Goal: Use online tool/utility: Utilize a website feature to perform a specific function

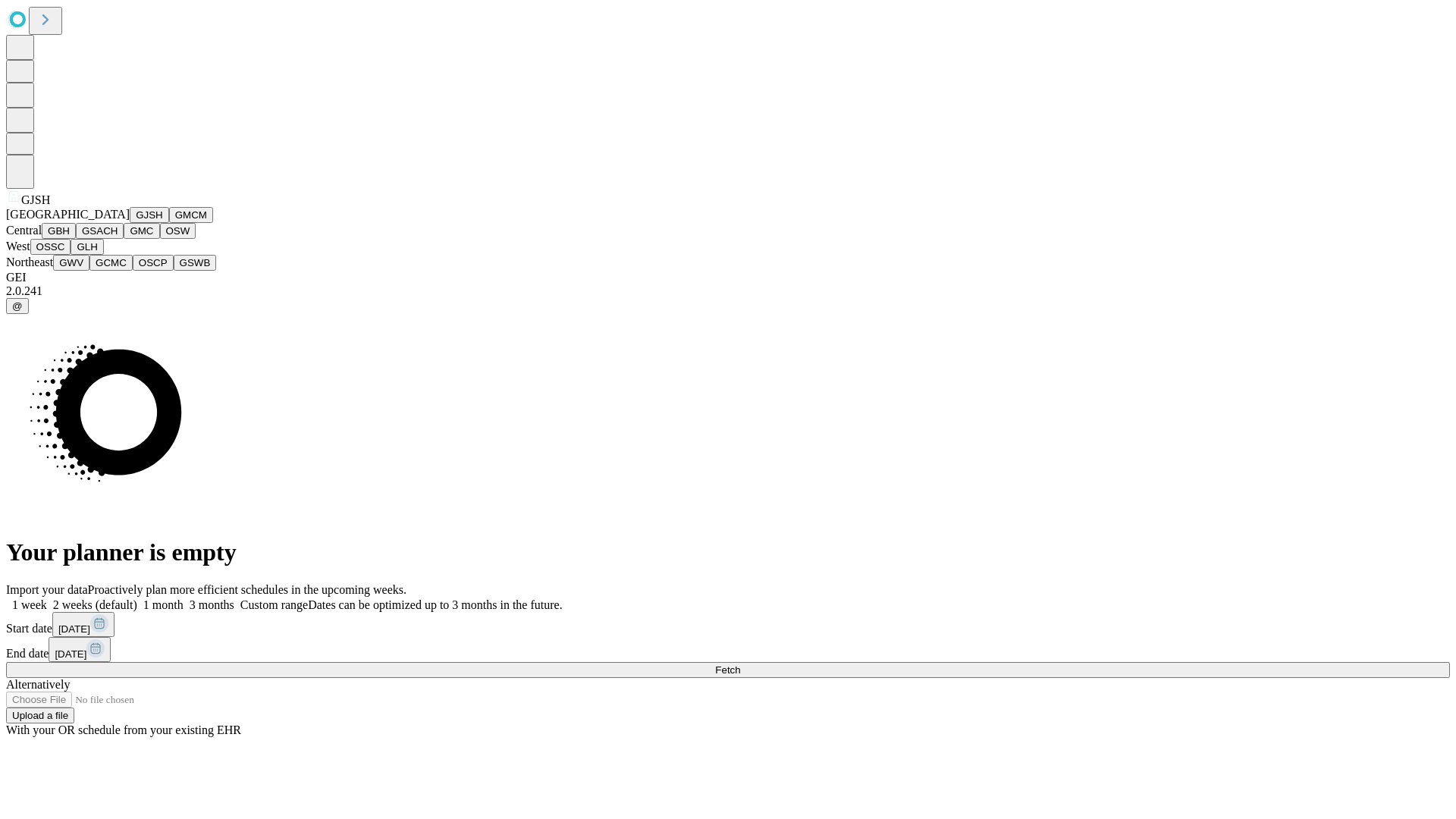
click at [130, 223] on button "GJSH" at bounding box center [150, 215] width 40 height 16
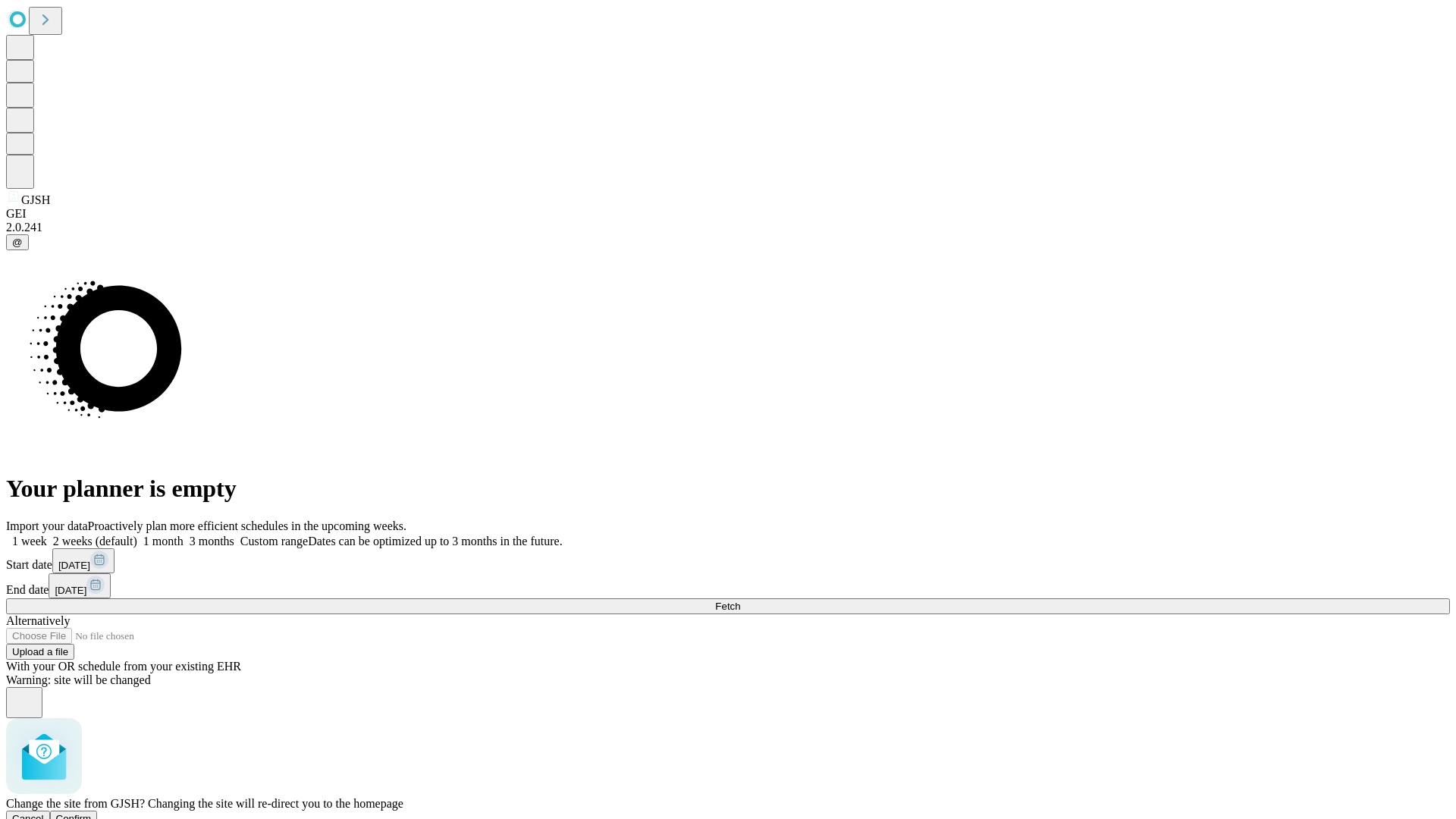
click at [91, 813] on span "Confirm" at bounding box center [74, 819] width 36 height 11
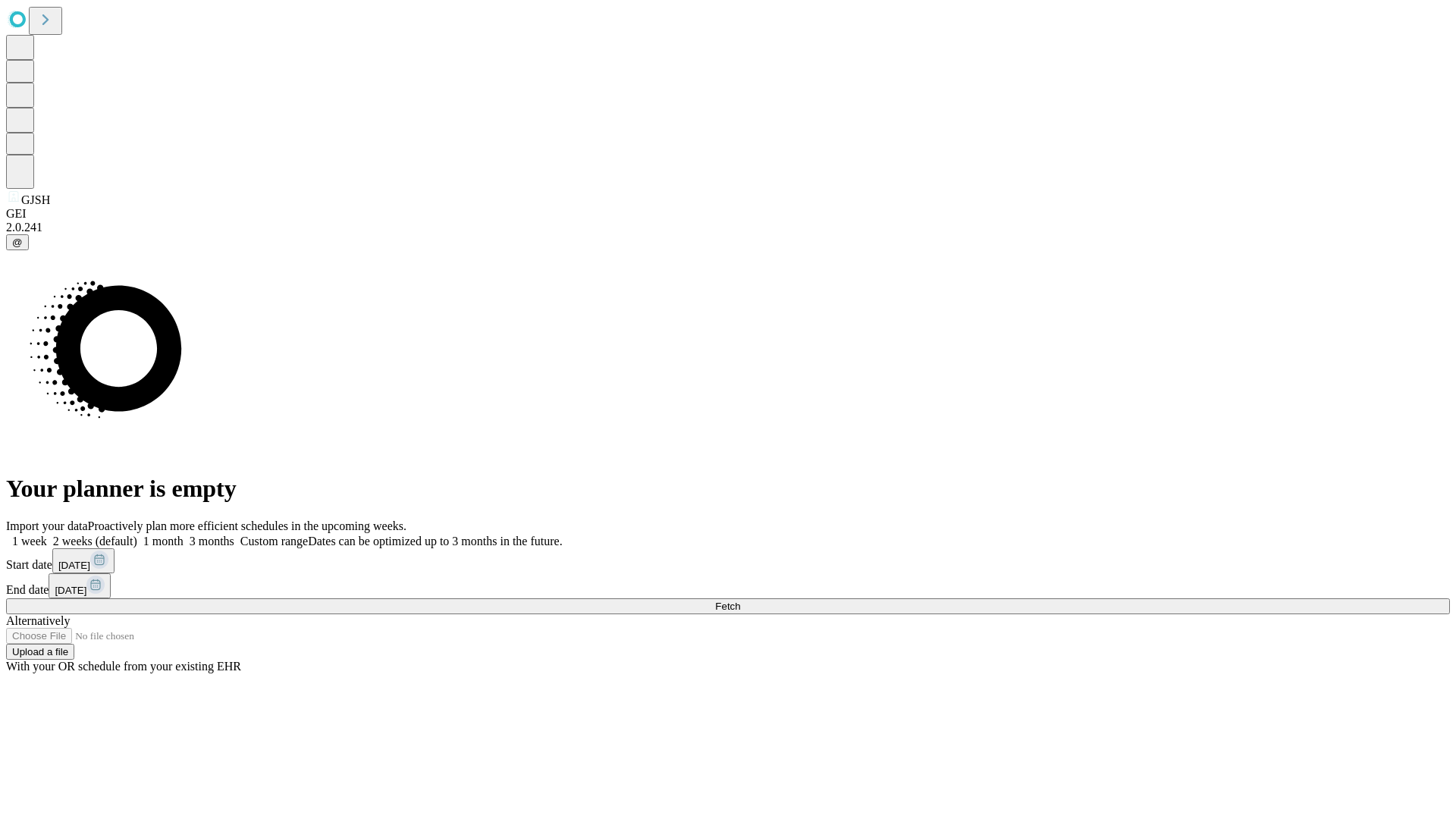
click at [184, 535] on label "1 month" at bounding box center [160, 541] width 46 height 13
click at [740, 601] on span "Fetch" at bounding box center [727, 606] width 25 height 11
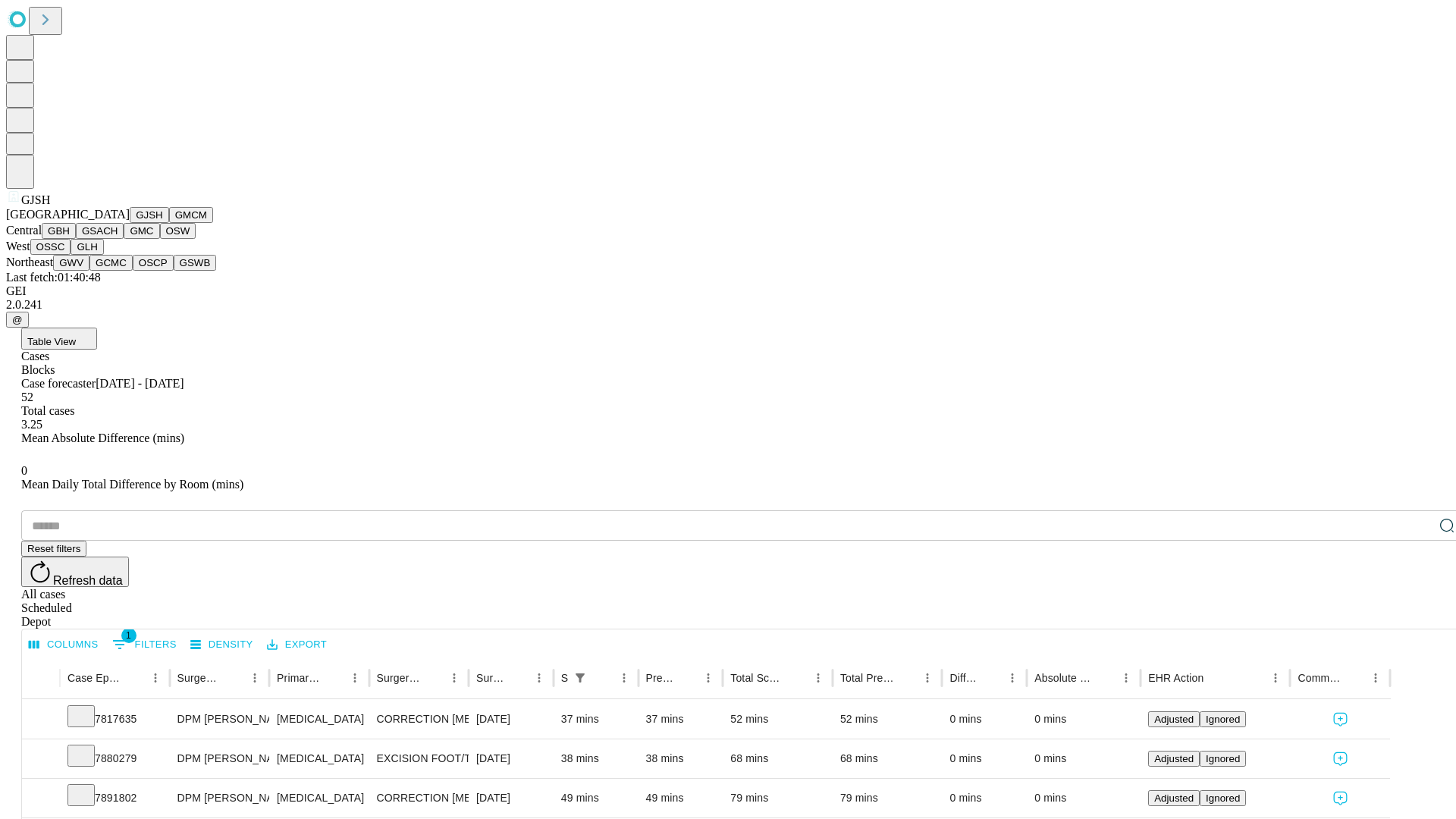
click at [169, 223] on button "GMCM" at bounding box center [191, 215] width 44 height 16
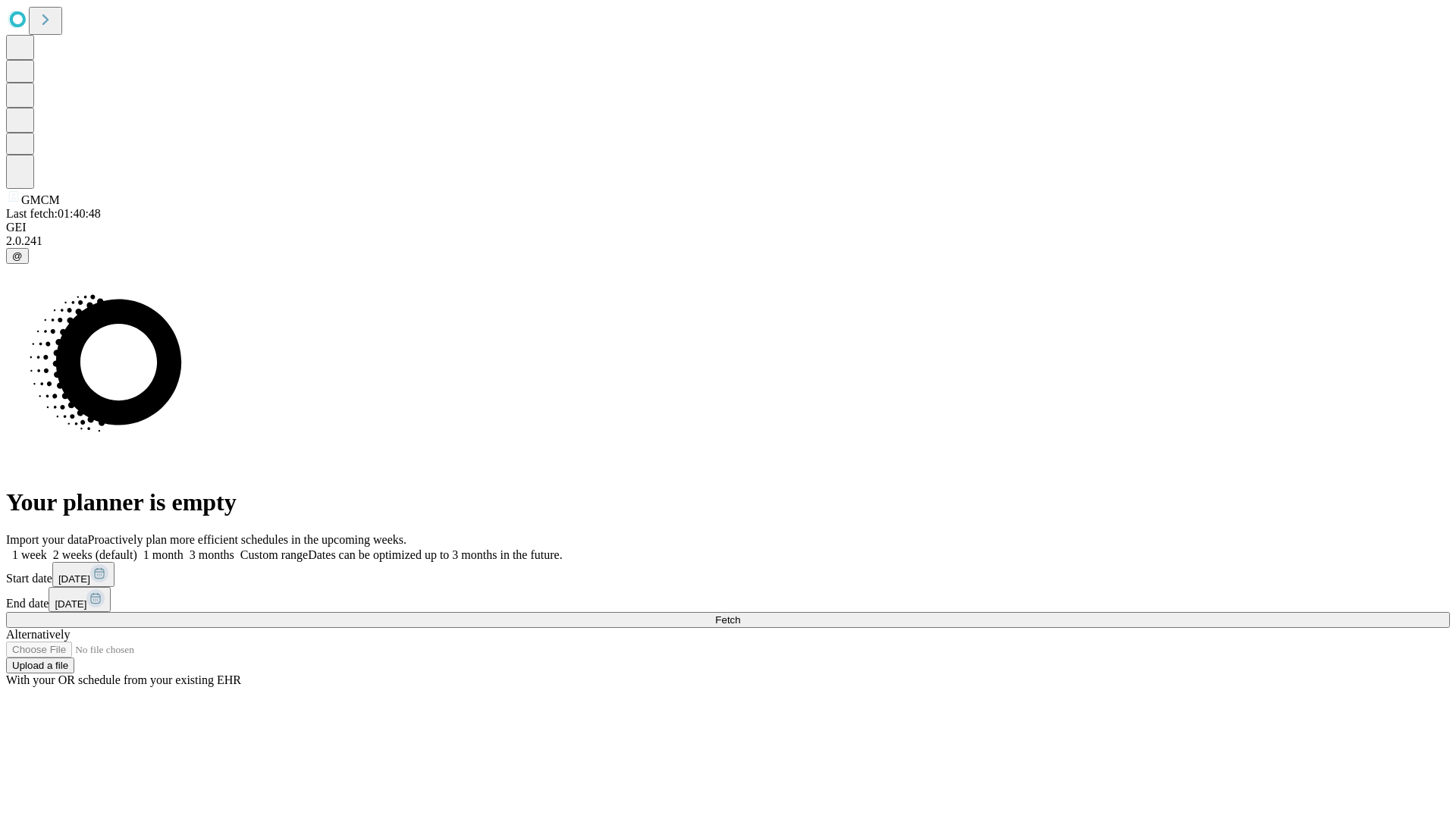
click at [184, 548] on label "1 month" at bounding box center [160, 555] width 46 height 13
click at [740, 614] on span "Fetch" at bounding box center [727, 620] width 25 height 11
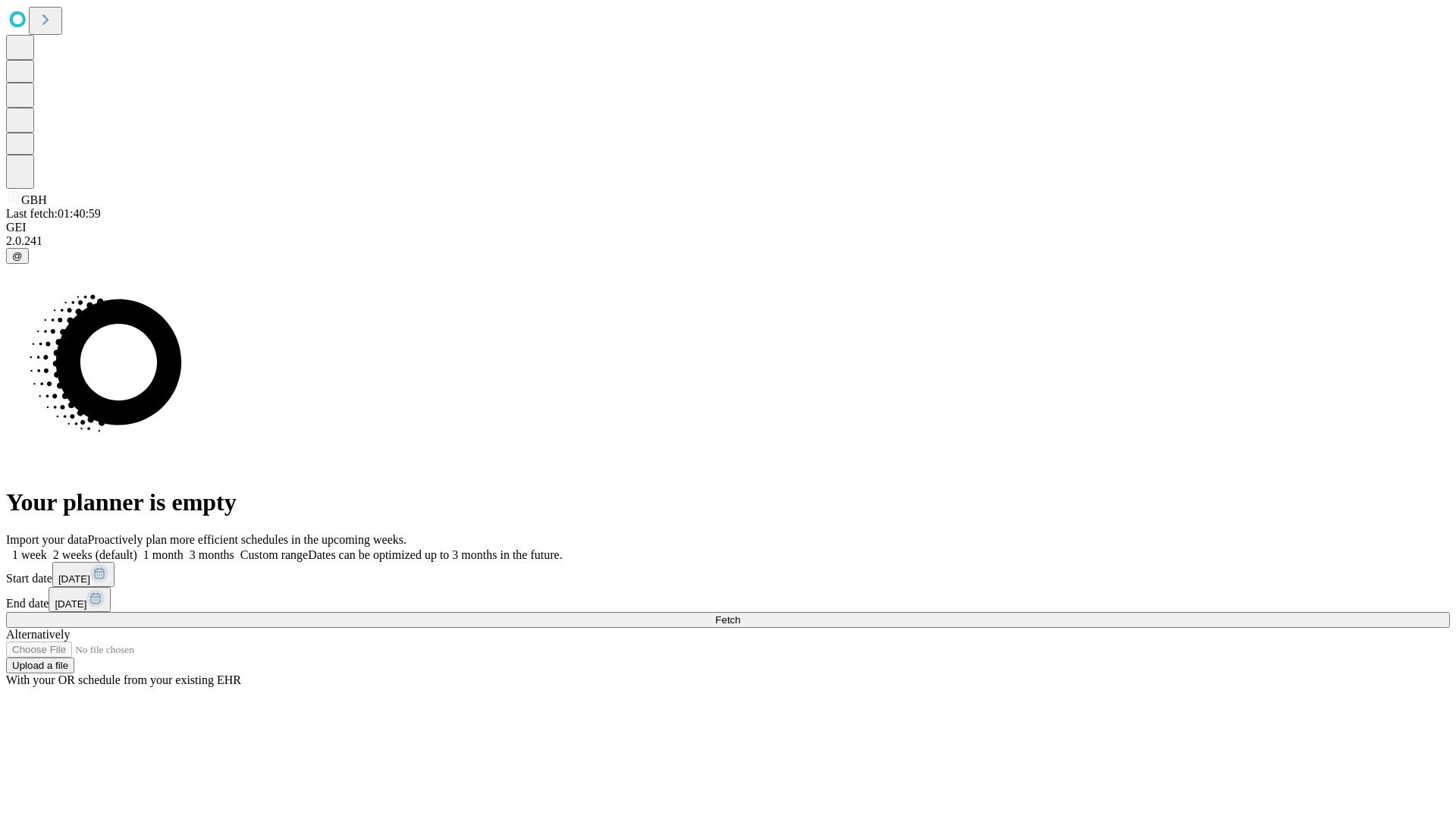
click at [184, 548] on label "1 month" at bounding box center [160, 555] width 46 height 13
click at [740, 614] on span "Fetch" at bounding box center [727, 620] width 25 height 11
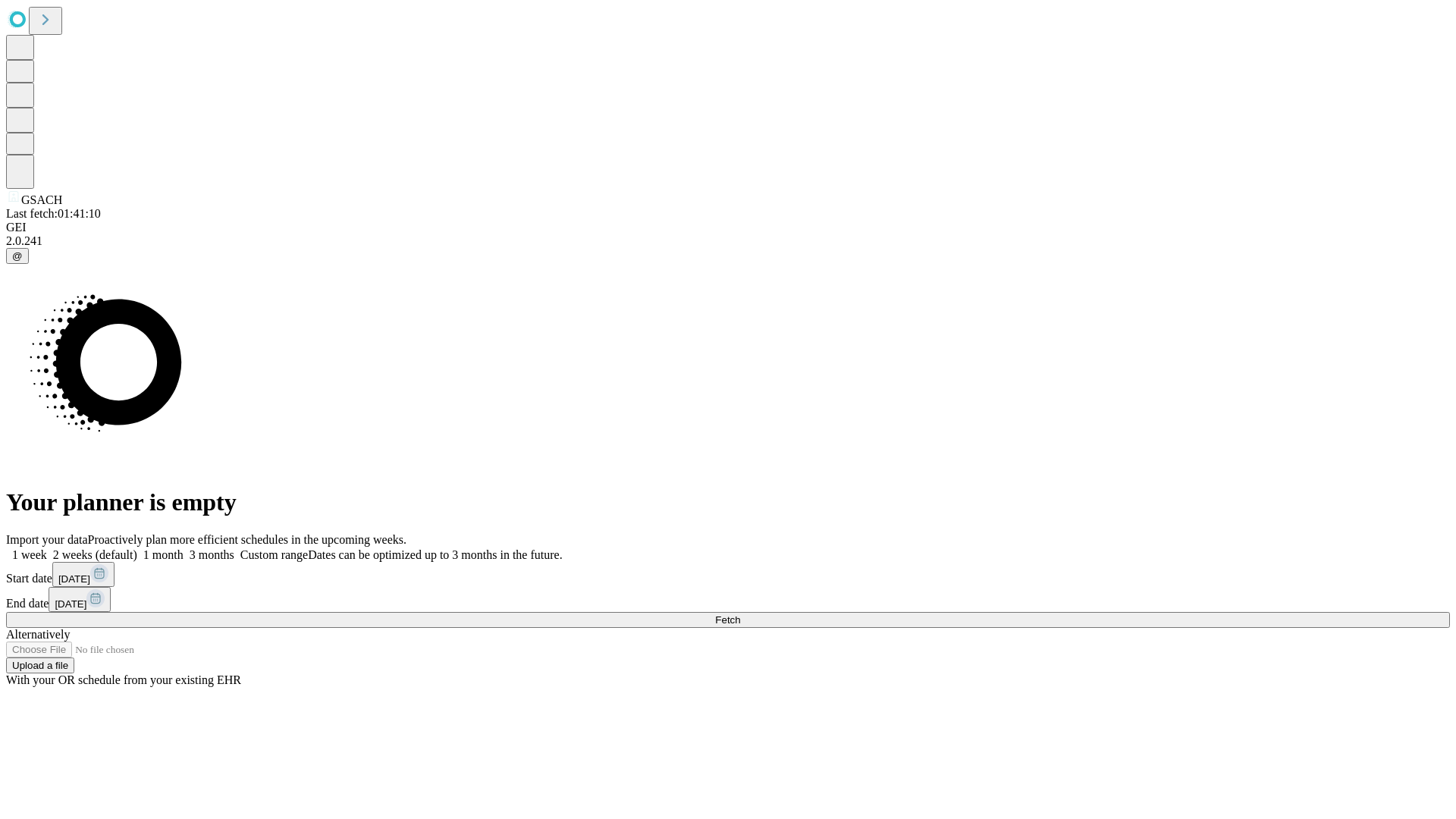
click at [184, 548] on label "1 month" at bounding box center [160, 555] width 46 height 13
click at [740, 614] on span "Fetch" at bounding box center [727, 620] width 25 height 11
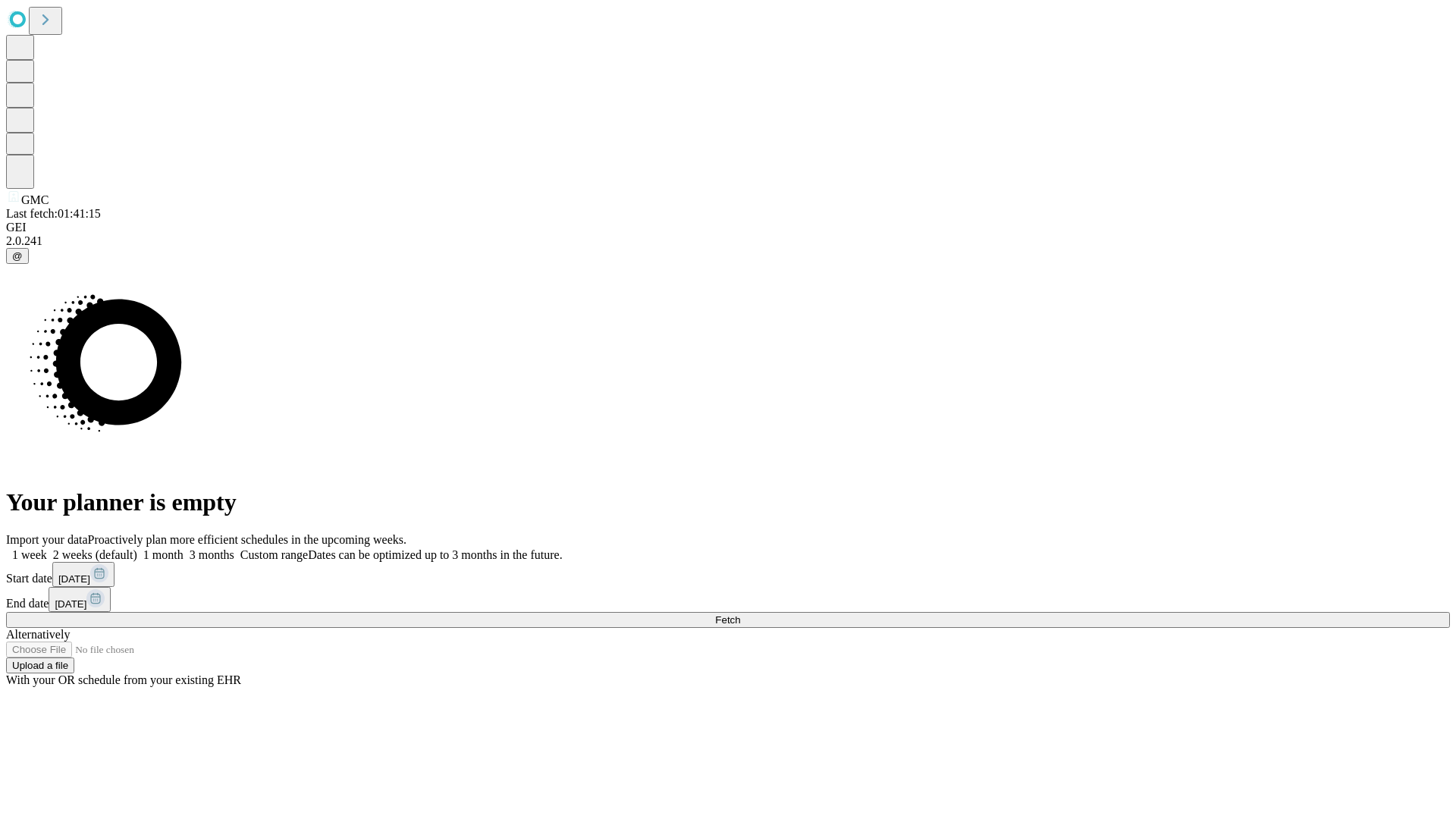
click at [184, 548] on label "1 month" at bounding box center [160, 555] width 46 height 13
click at [740, 614] on span "Fetch" at bounding box center [727, 620] width 25 height 11
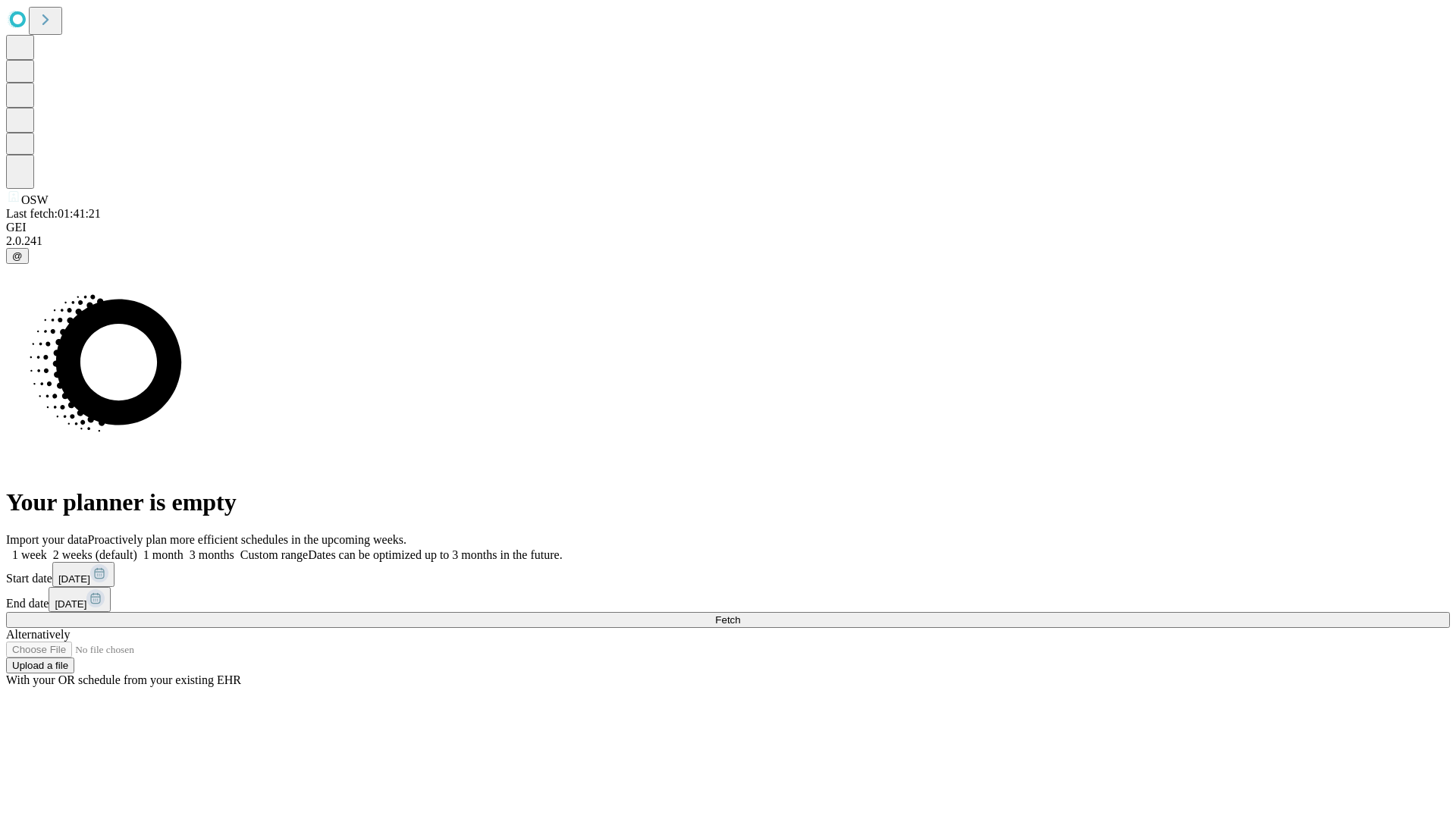
click at [740, 614] on span "Fetch" at bounding box center [727, 620] width 25 height 11
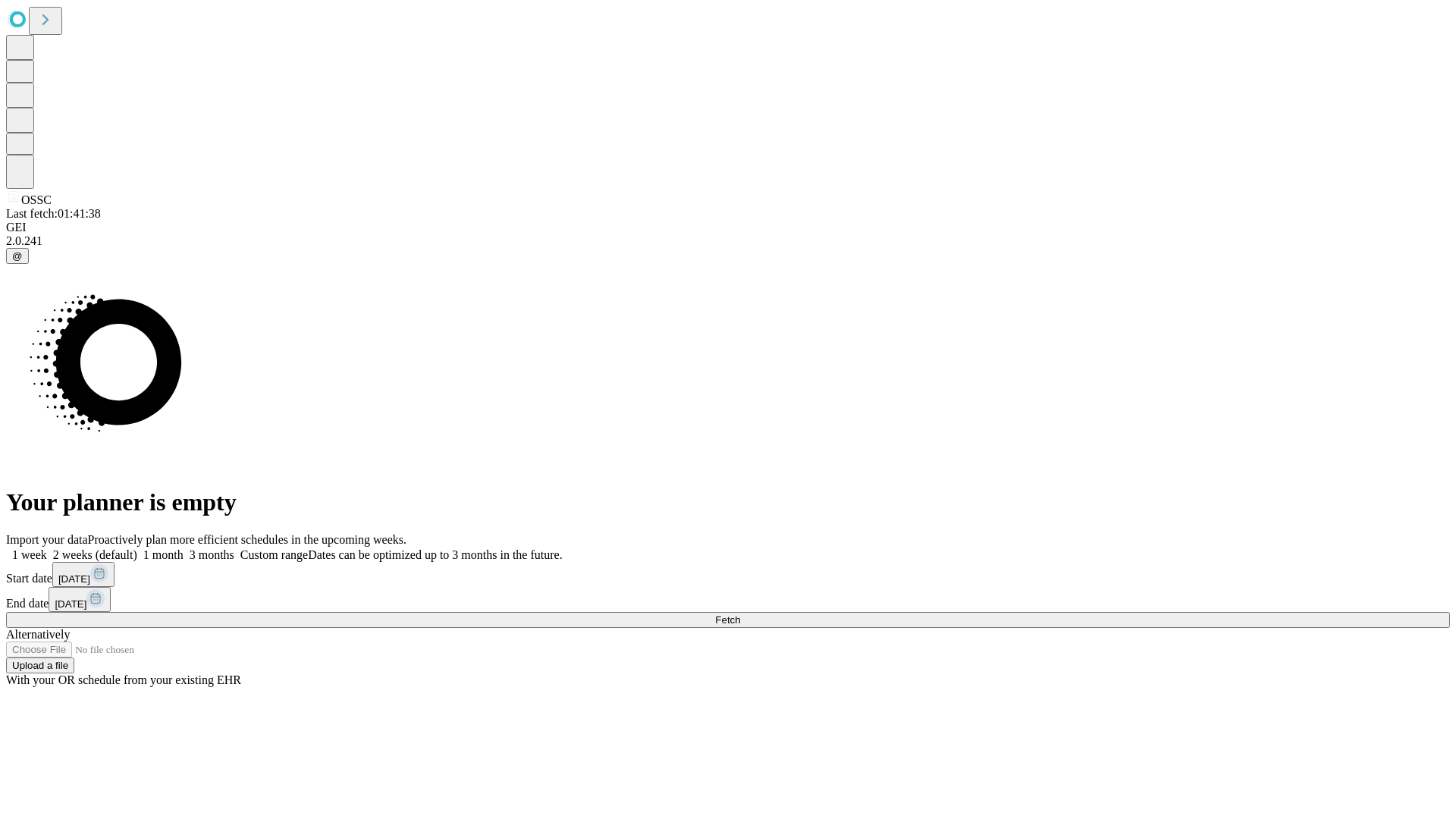
click at [740, 614] on span "Fetch" at bounding box center [727, 620] width 25 height 11
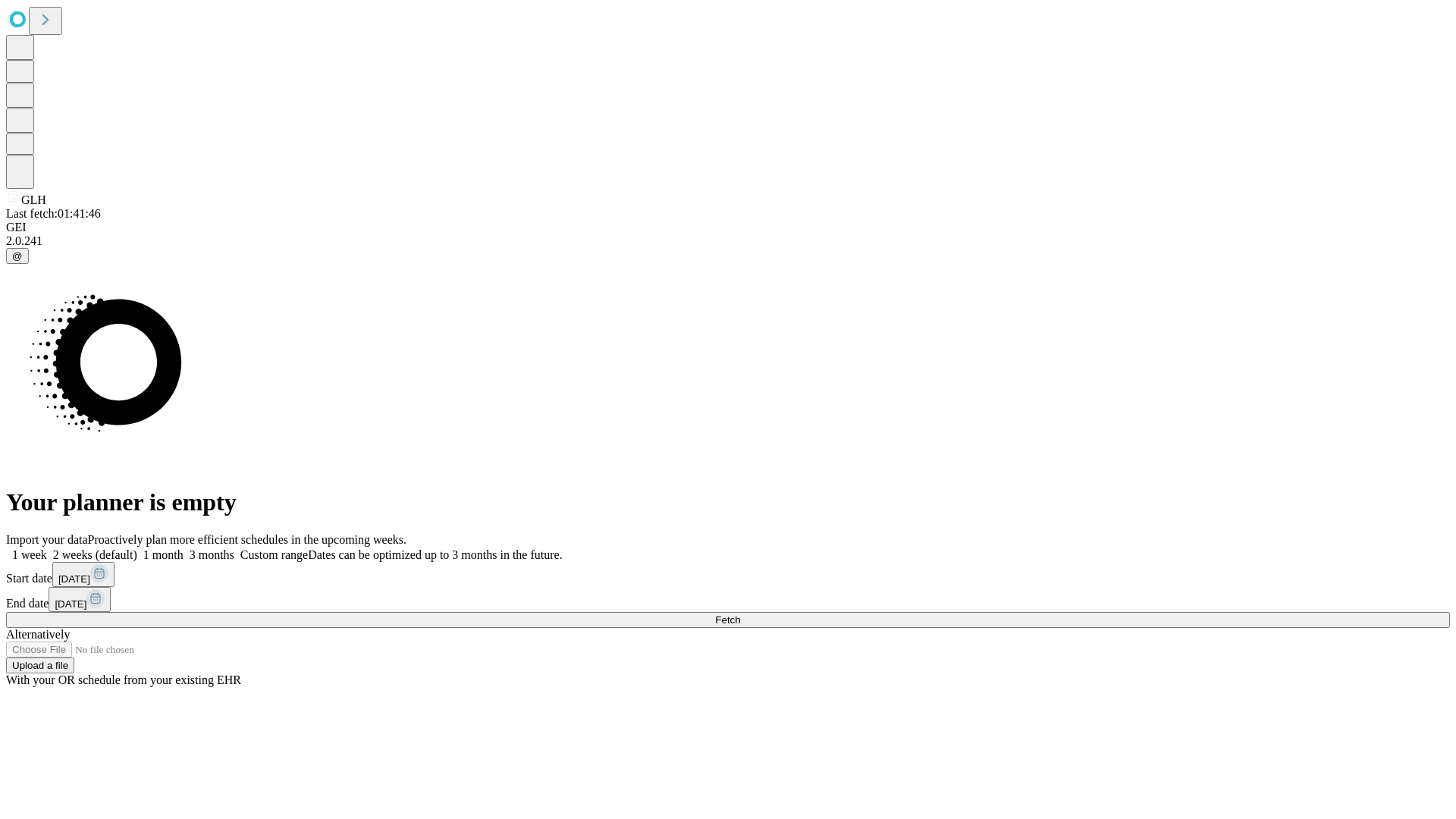
click at [184, 548] on label "1 month" at bounding box center [160, 555] width 46 height 13
click at [740, 614] on span "Fetch" at bounding box center [727, 620] width 25 height 11
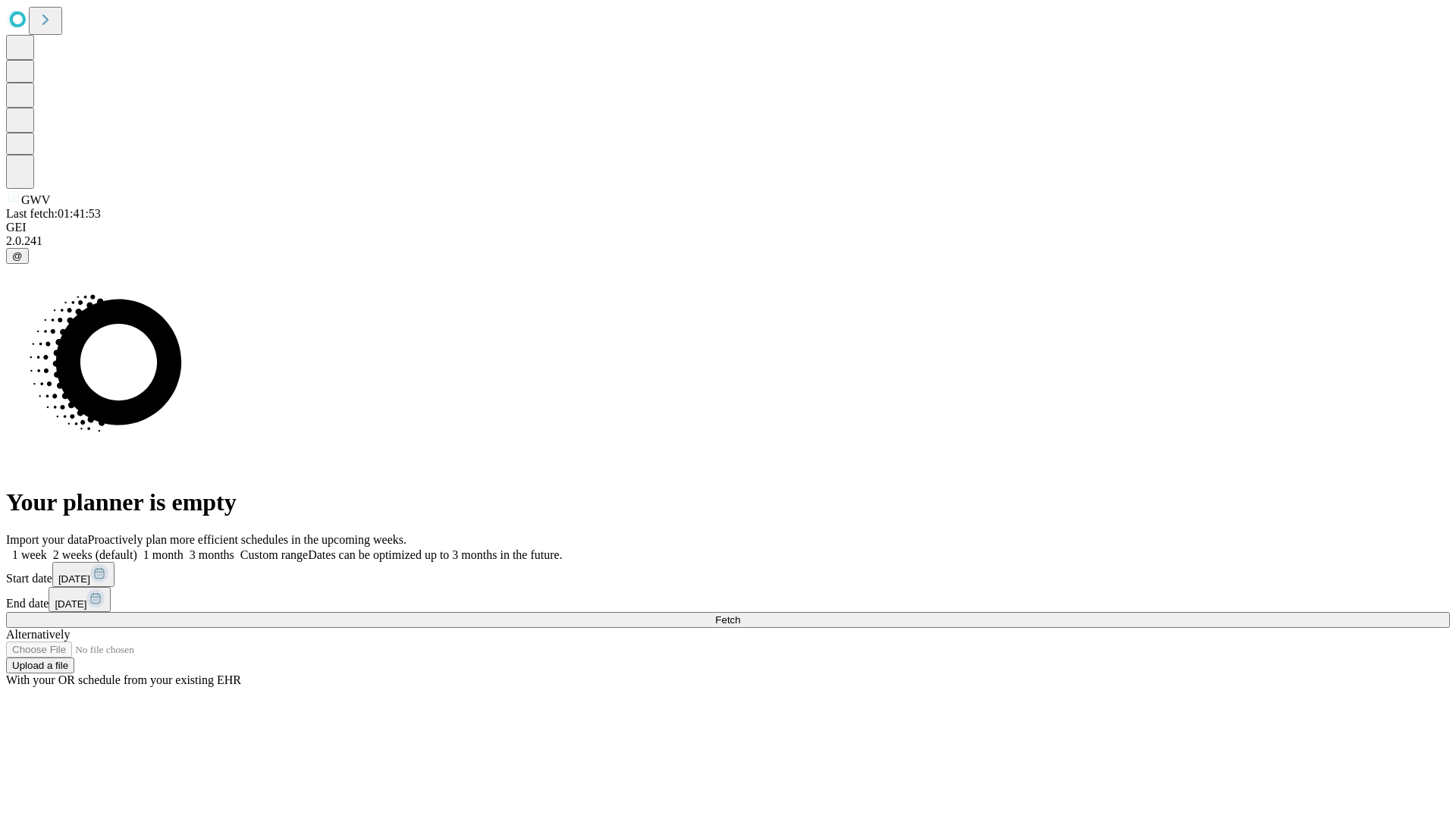
click at [184, 548] on label "1 month" at bounding box center [160, 555] width 46 height 13
click at [740, 614] on span "Fetch" at bounding box center [727, 620] width 25 height 11
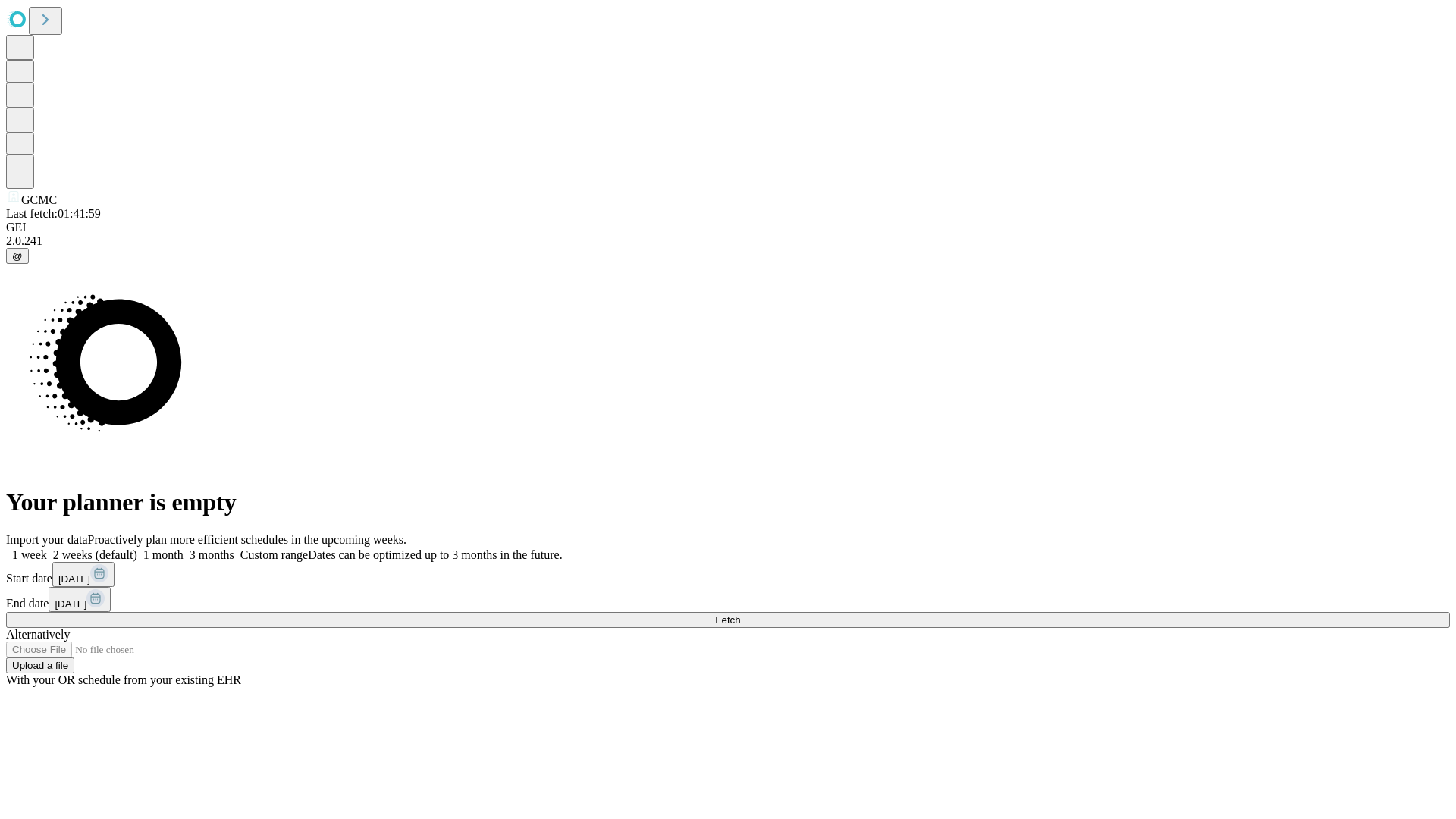
click at [184, 548] on label "1 month" at bounding box center [160, 555] width 46 height 13
click at [740, 614] on span "Fetch" at bounding box center [727, 620] width 25 height 11
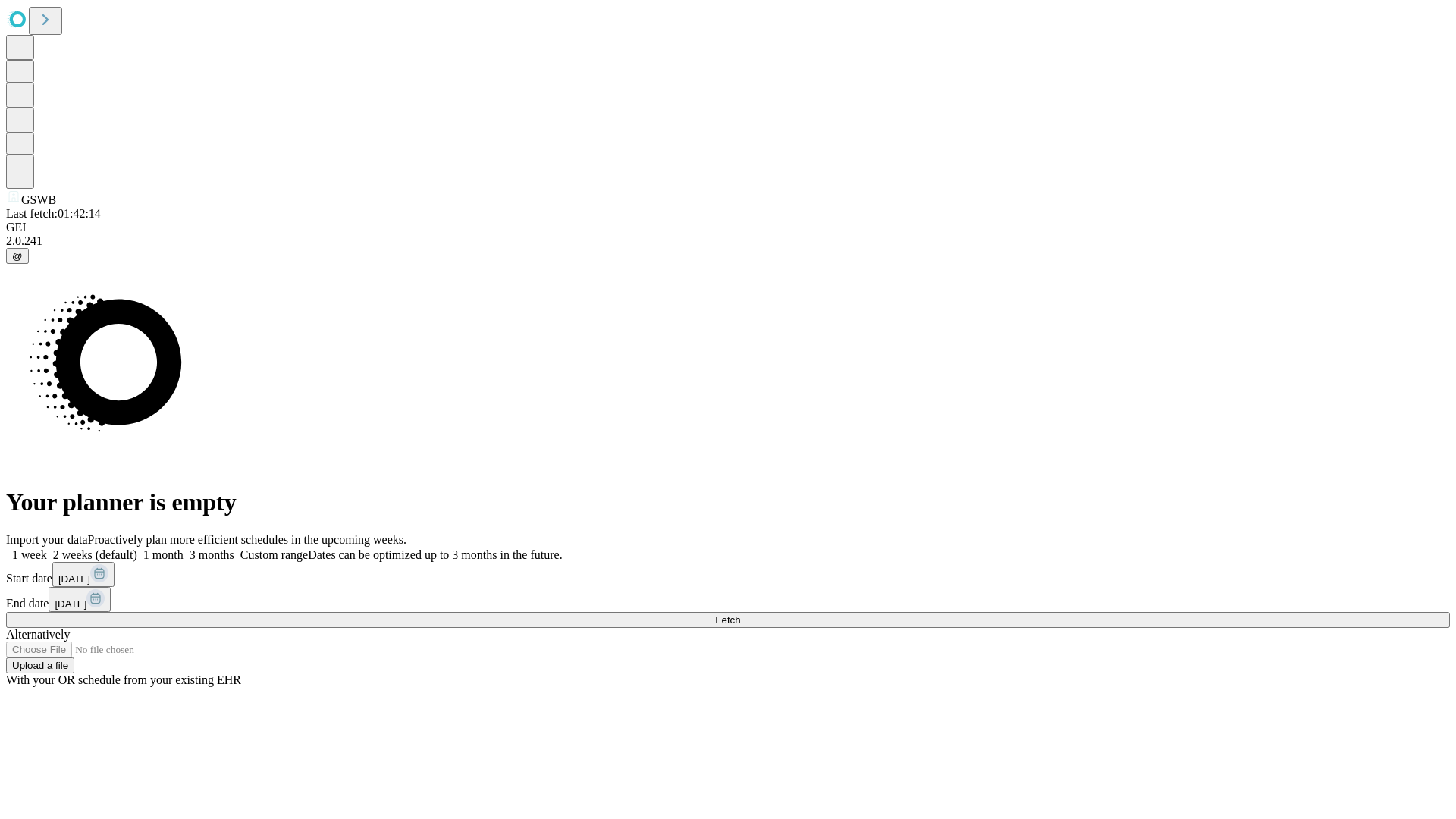
click at [184, 548] on label "1 month" at bounding box center [160, 555] width 46 height 13
click at [740, 614] on span "Fetch" at bounding box center [727, 620] width 25 height 11
